Goal: Communication & Community: Answer question/provide support

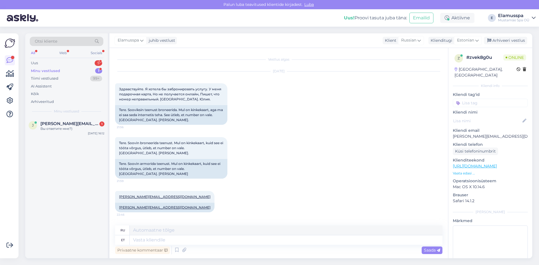
scroll to position [291, 0]
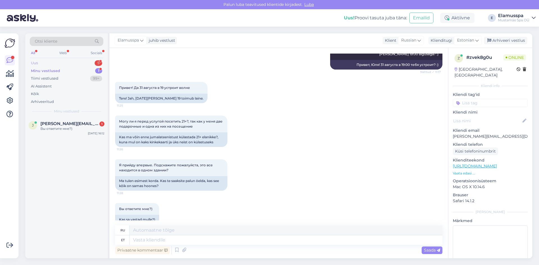
click at [87, 65] on div "Uus 5" at bounding box center [67, 63] width 74 height 8
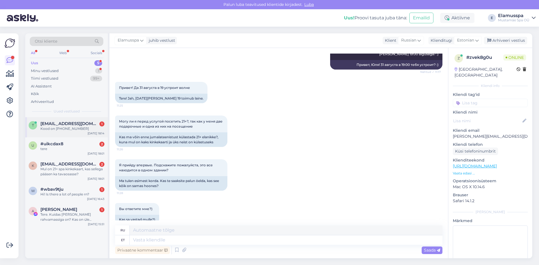
click at [61, 129] on div "Kood on [PHONE_NUMBER]" at bounding box center [72, 128] width 64 height 5
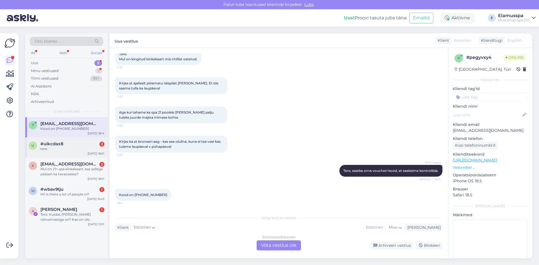
click at [61, 146] on span "#uikcdax8" at bounding box center [51, 143] width 23 height 5
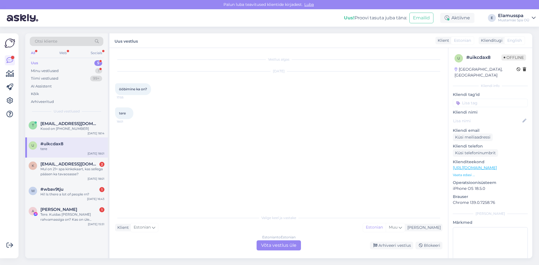
scroll to position [0, 0]
click at [81, 64] on div "Uus 5" at bounding box center [67, 63] width 74 height 8
click at [271, 243] on div "Estonian to Estonian Võta vestlus üle" at bounding box center [278, 245] width 44 height 10
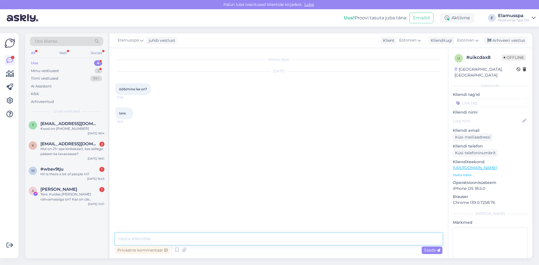
click at [210, 242] on textarea at bounding box center [278, 239] width 327 height 12
click at [151, 238] on textarea "Tere, majutust me ei paku, aga meie kõrval asub [PERSON_NAME] majutus. :)" at bounding box center [278, 239] width 327 height 12
click at [176, 239] on textarea "Tere, majutust me ei paku, aga meie kõrval asub [PERSON_NAME] majutus. :)" at bounding box center [278, 239] width 327 height 12
drag, startPoint x: 131, startPoint y: 239, endPoint x: 135, endPoint y: 237, distance: 4.2
click at [131, 238] on textarea "Tere, hotelli [PERSON_NAME] ole, aga meie kõrval asub [PERSON_NAME] majutus. :)" at bounding box center [278, 239] width 327 height 12
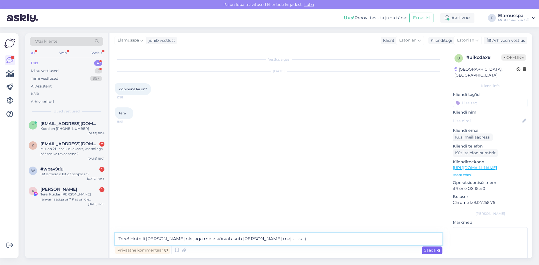
type textarea "Tere! Hotelli [PERSON_NAME] ole, aga meie kõrval asub [PERSON_NAME] majutus. :)"
drag, startPoint x: 425, startPoint y: 251, endPoint x: 455, endPoint y: 77, distance: 176.1
click at [426, 251] on span "Saada" at bounding box center [432, 250] width 16 height 5
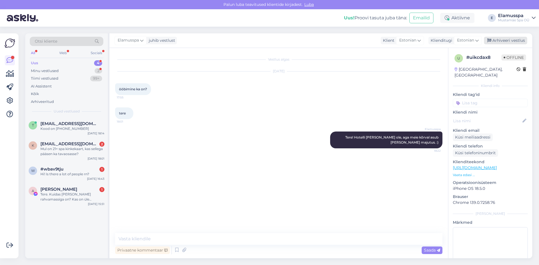
click at [506, 43] on div "Arhiveeri vestlus" at bounding box center [505, 41] width 43 height 8
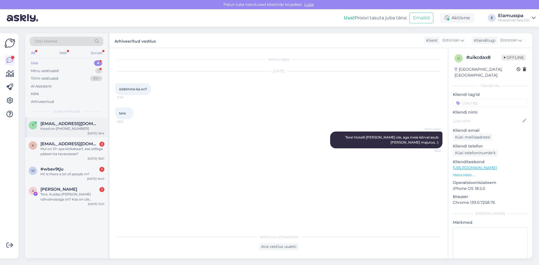
click at [69, 124] on span "[EMAIL_ADDRESS][DOMAIN_NAME]" at bounding box center [69, 123] width 58 height 5
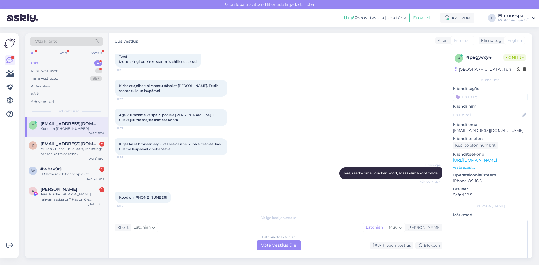
scroll to position [35, 0]
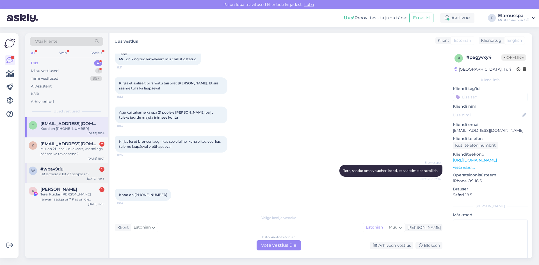
click at [66, 179] on div "w #wbav9tju 1 Hi! Is there a lot of people rn? [DATE] 16:43" at bounding box center [66, 173] width 82 height 20
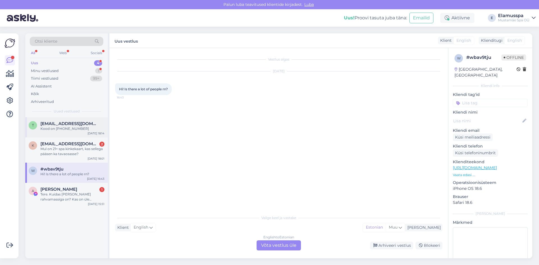
click at [72, 130] on div "Kood on [PHONE_NUMBER]" at bounding box center [72, 128] width 64 height 5
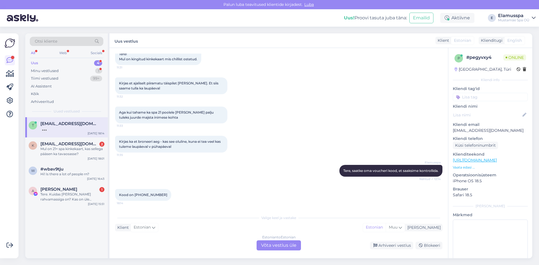
scroll to position [59, 0]
